Goal: Transaction & Acquisition: Purchase product/service

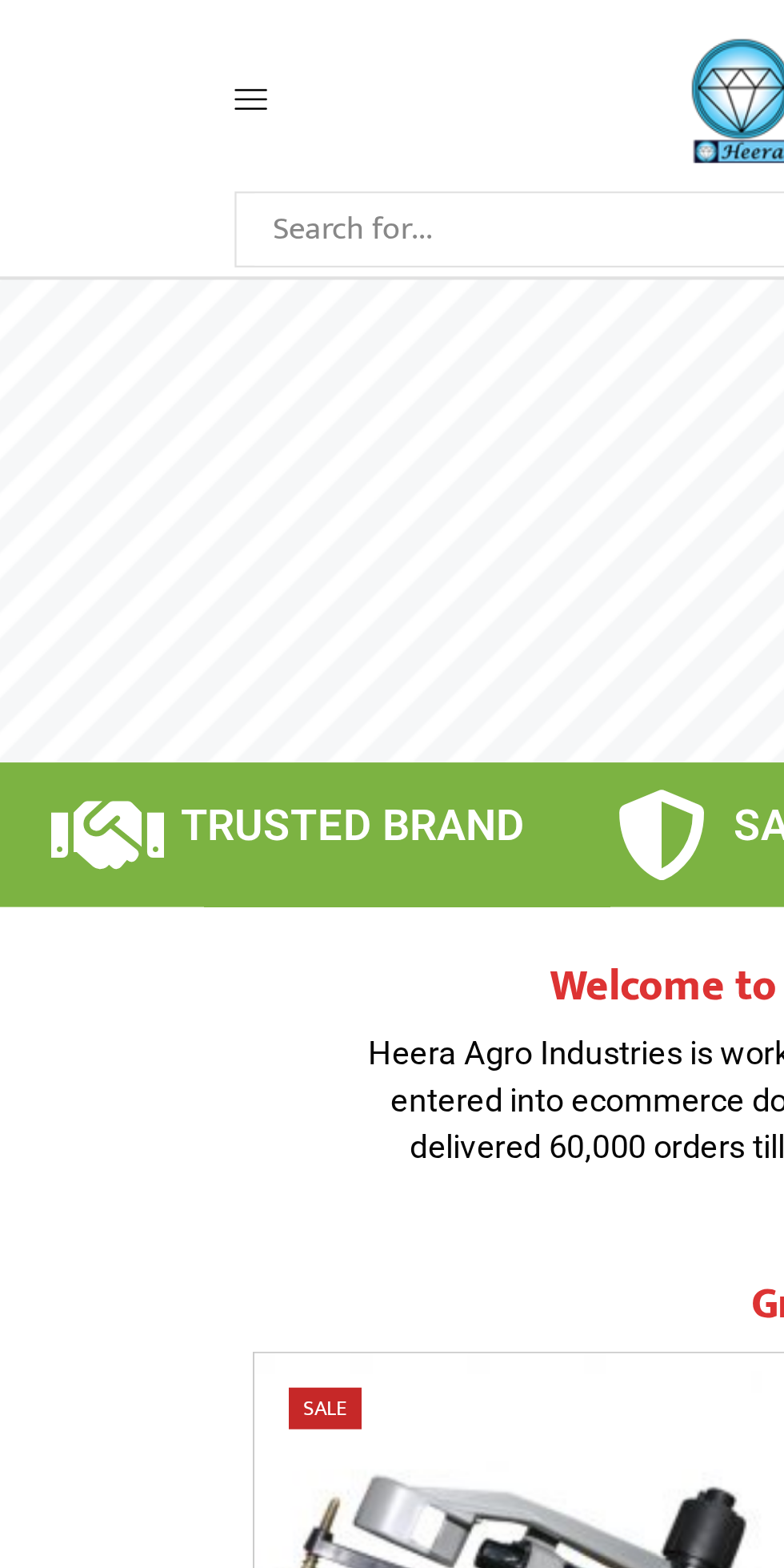
click at [126, 48] on span at bounding box center [141, 44] width 76 height 15
click at [107, 47] on icon at bounding box center [111, 44] width 15 height 15
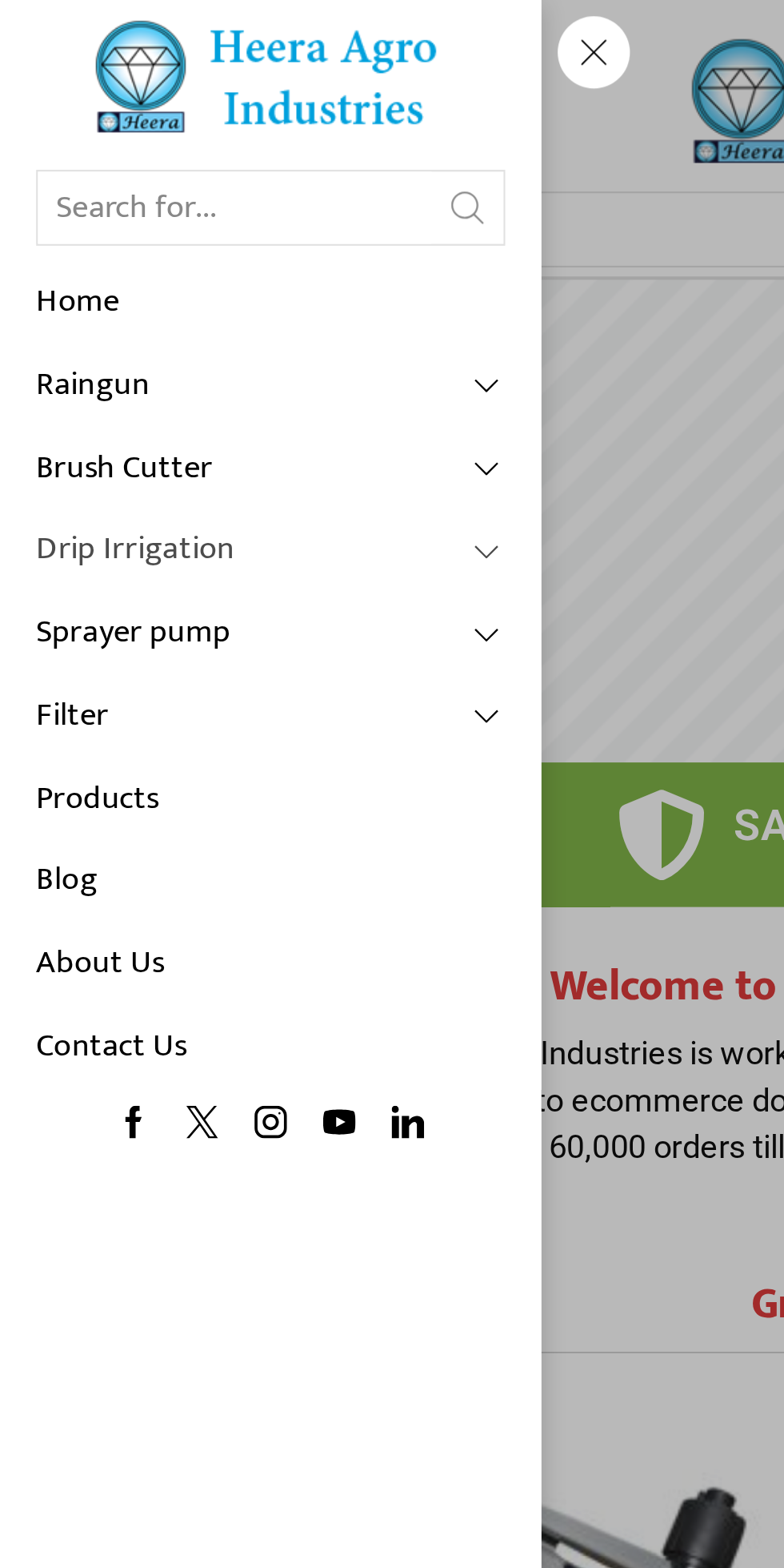
click at [67, 254] on link "Drip Irrigation" at bounding box center [120, 243] width 208 height 37
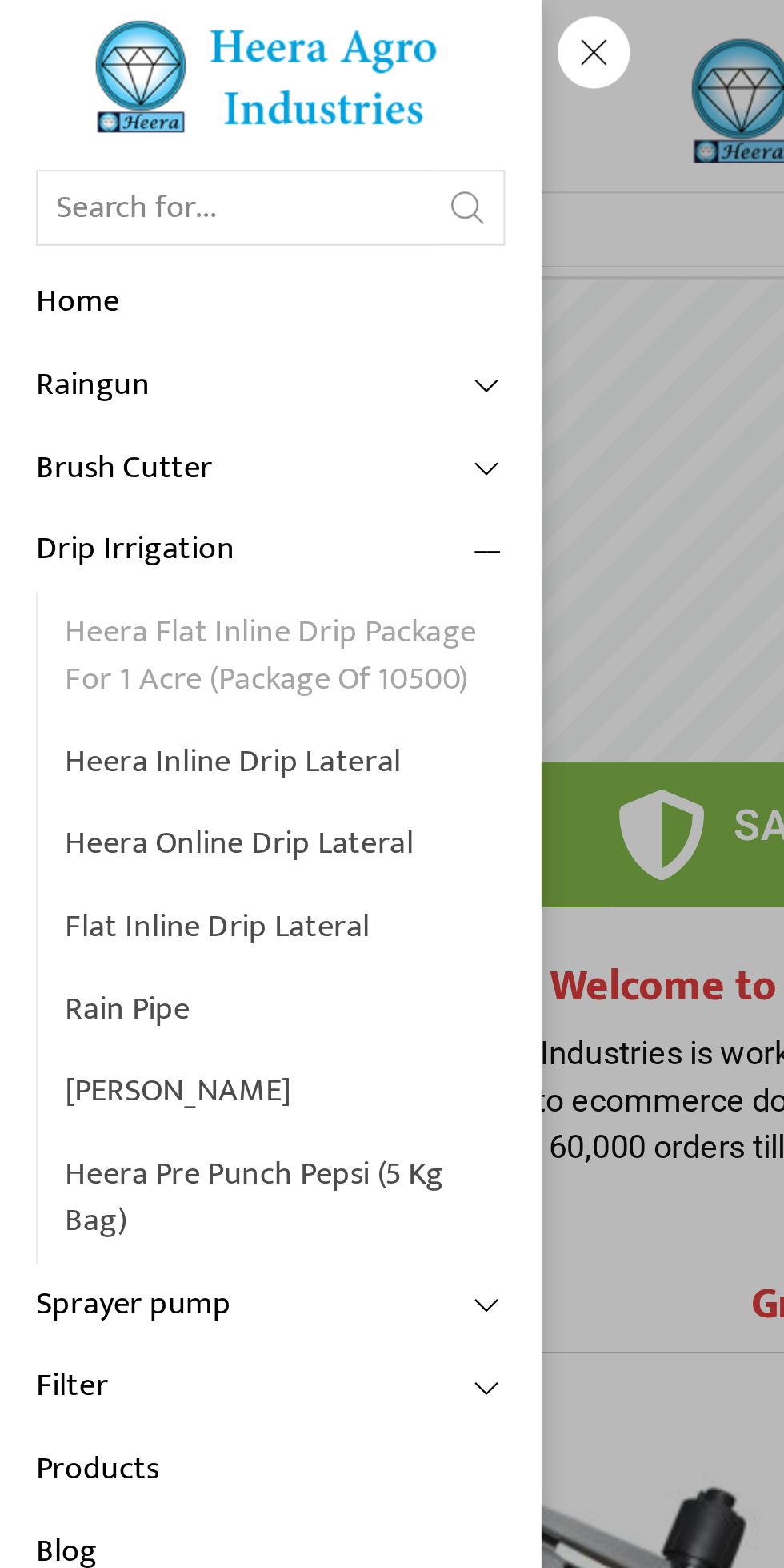
click at [98, 275] on link "Heera Flat Inline Drip Package For 1 Acre (Package of 10500)" at bounding box center [127, 291] width 196 height 56
